Goal: Transaction & Acquisition: Purchase product/service

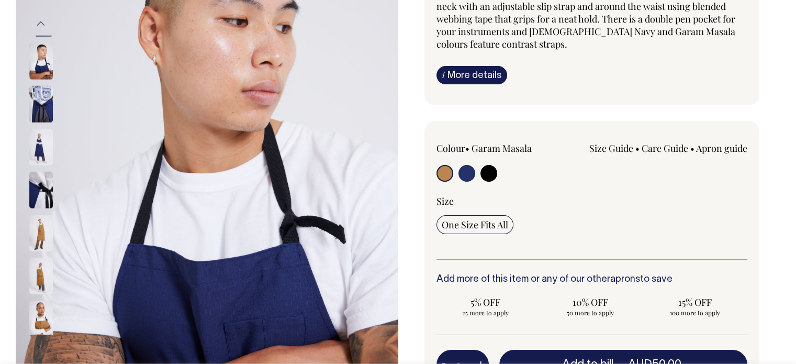
click at [488, 171] on input "radio" at bounding box center [488, 173] width 17 height 17
radio input "true"
select select "Black"
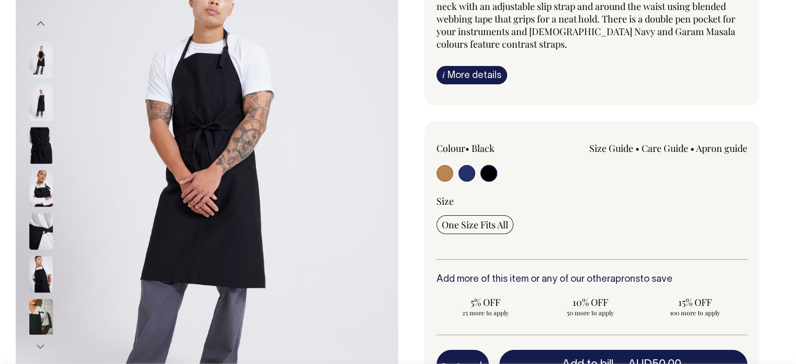
click at [218, 106] on img at bounding box center [207, 185] width 383 height 574
drag, startPoint x: 217, startPoint y: 66, endPoint x: 44, endPoint y: 181, distance: 207.0
click at [44, 181] on img at bounding box center [41, 189] width 24 height 37
click at [52, 171] on img at bounding box center [41, 188] width 24 height 37
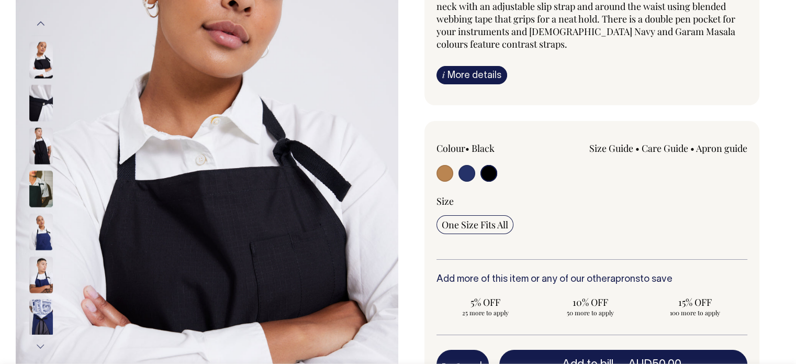
click at [94, 154] on img at bounding box center [207, 185] width 383 height 574
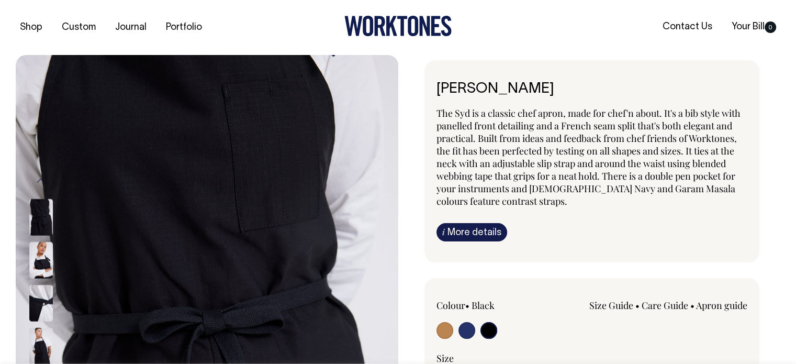
click at [593, 114] on span "The Syd is a classic chef apron, made for chef'n about. It's a bib style with p…" at bounding box center [588, 157] width 304 height 100
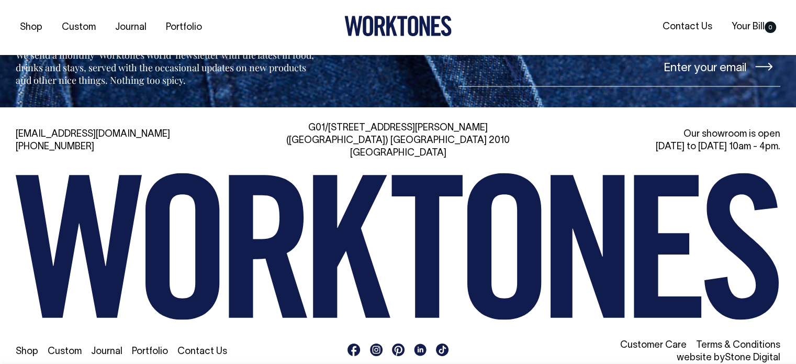
scroll to position [1733, 0]
